Goal: Download file/media

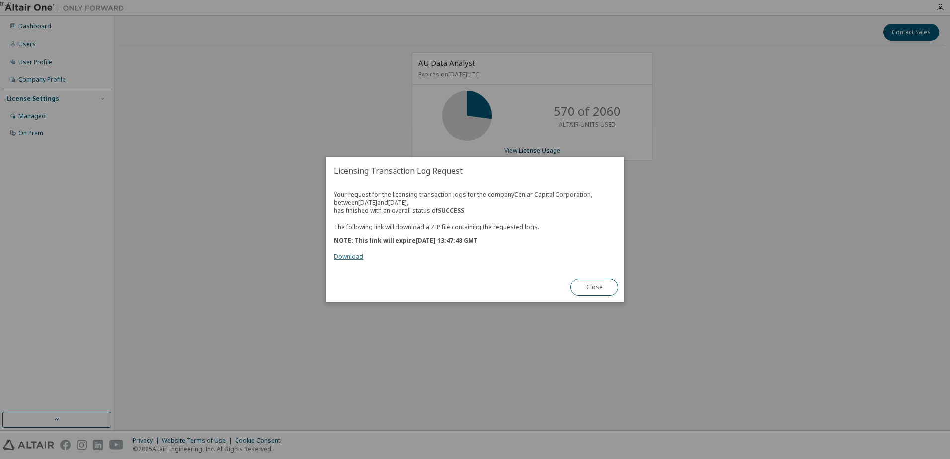
click at [347, 255] on link "Download" at bounding box center [348, 257] width 29 height 8
click at [387, 369] on div "true" at bounding box center [475, 229] width 950 height 459
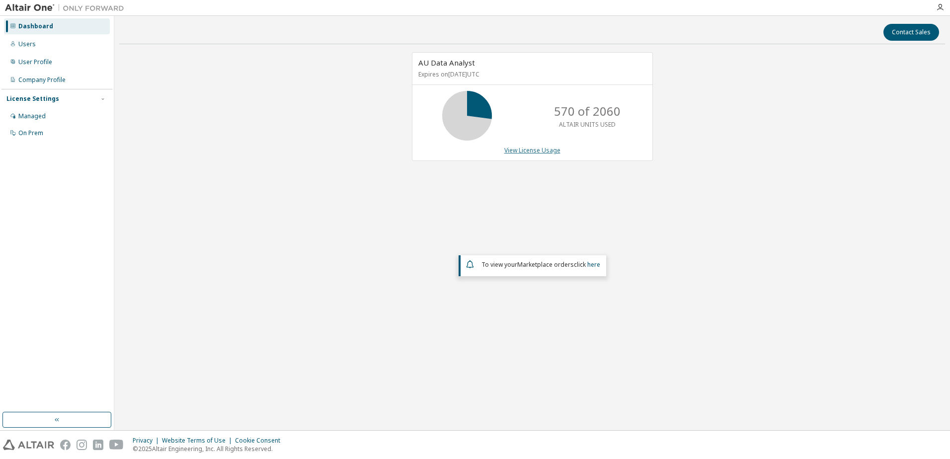
click at [509, 149] on link "View License Usage" at bounding box center [532, 150] width 56 height 8
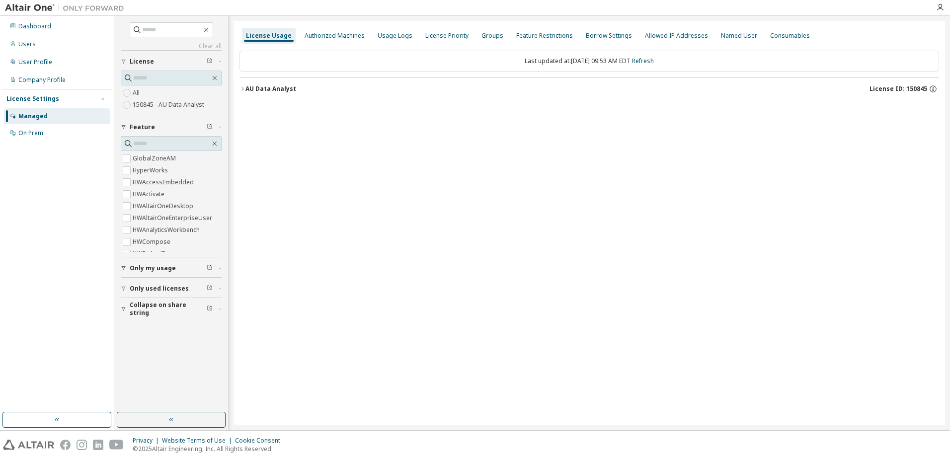
click at [223, 288] on icon "button" at bounding box center [220, 288] width 6 height 3
click at [384, 35] on div "Usage Logs" at bounding box center [395, 36] width 35 height 8
